Goal: Information Seeking & Learning: Learn about a topic

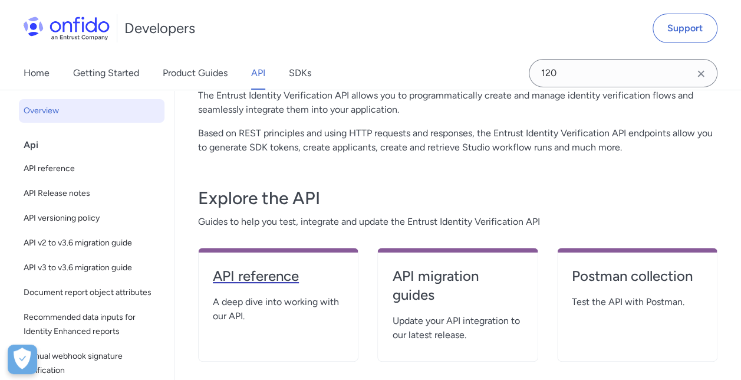
click at [261, 278] on h4 "API reference" at bounding box center [278, 276] width 131 height 19
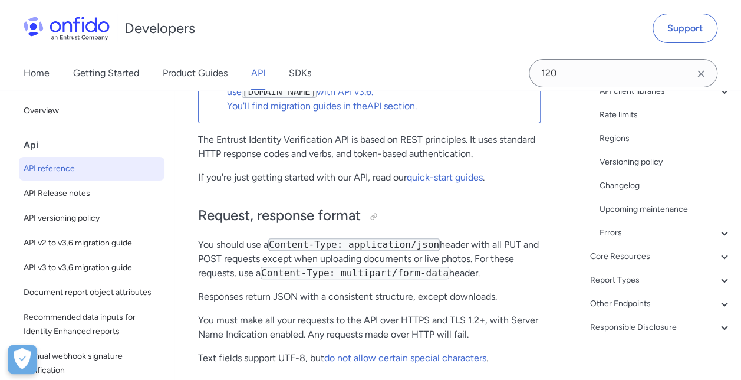
scroll to position [261, 0]
click at [633, 252] on div "Core Resources" at bounding box center [661, 255] width 142 height 14
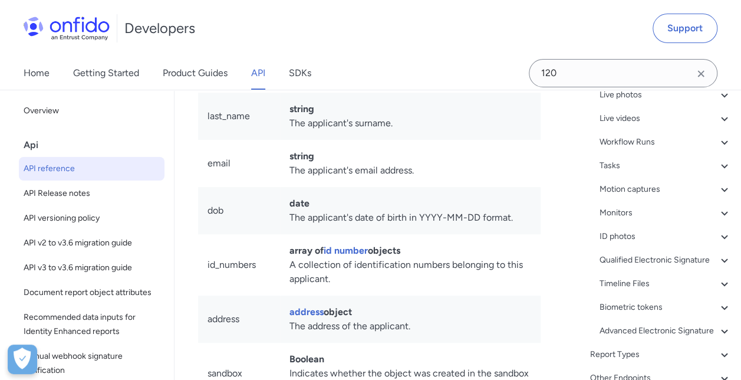
scroll to position [173, 0]
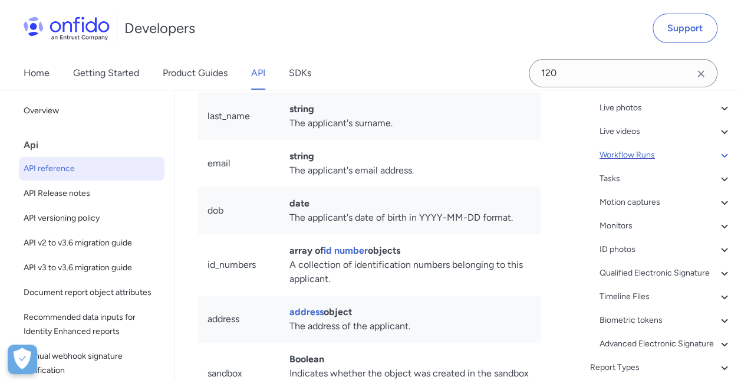
click at [657, 156] on div "Workflow Runs" at bounding box center [666, 155] width 132 height 14
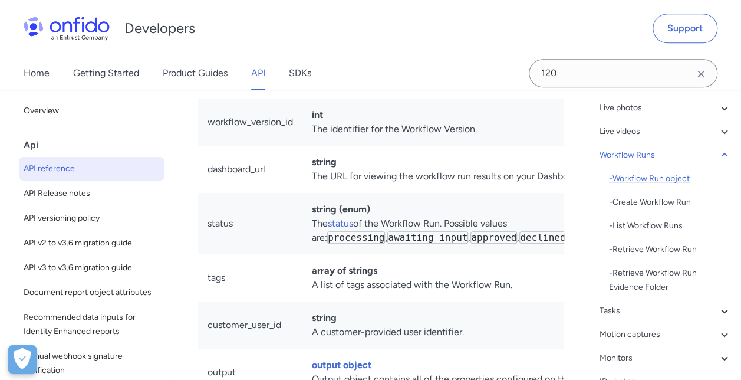
click at [640, 182] on div "- Workflow Run object" at bounding box center [670, 179] width 123 height 14
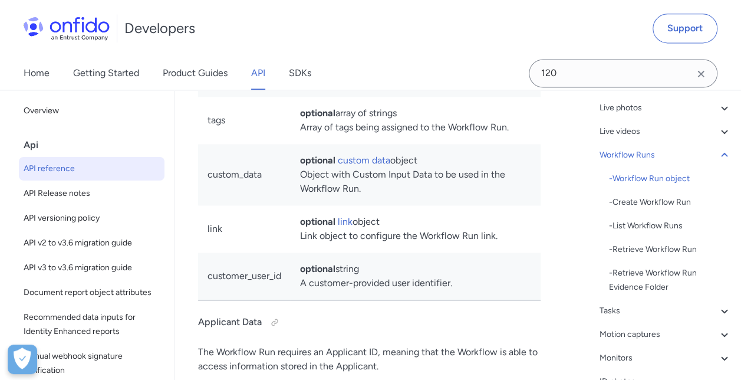
scroll to position [36381, 0]
